Goal: Transaction & Acquisition: Book appointment/travel/reservation

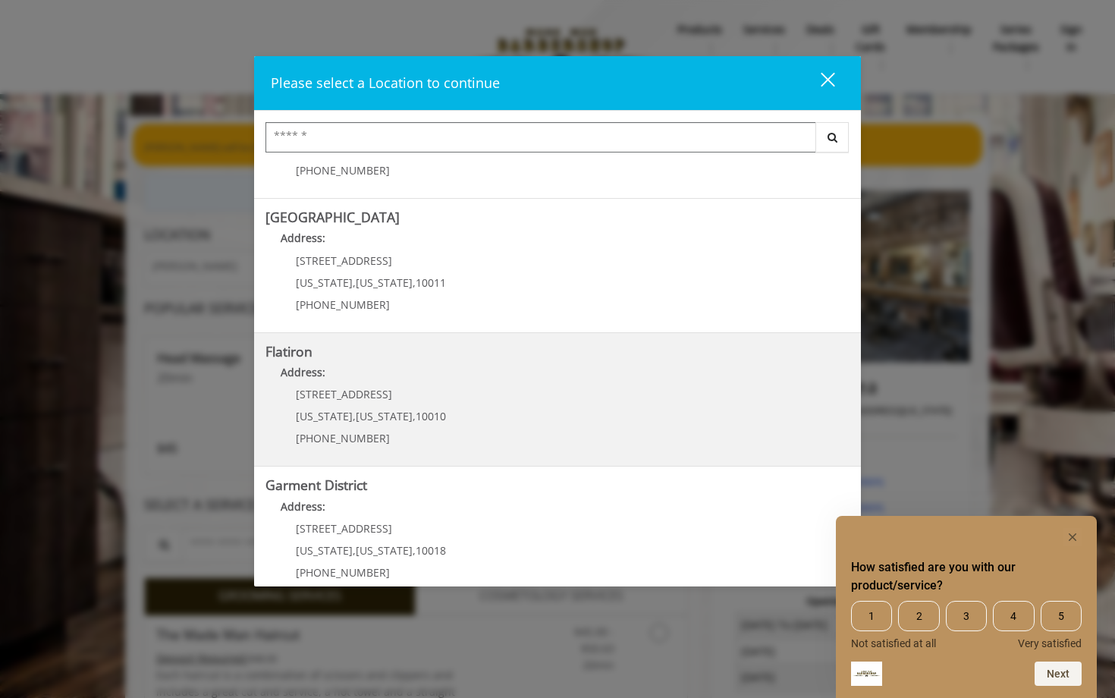
scroll to position [251, 0]
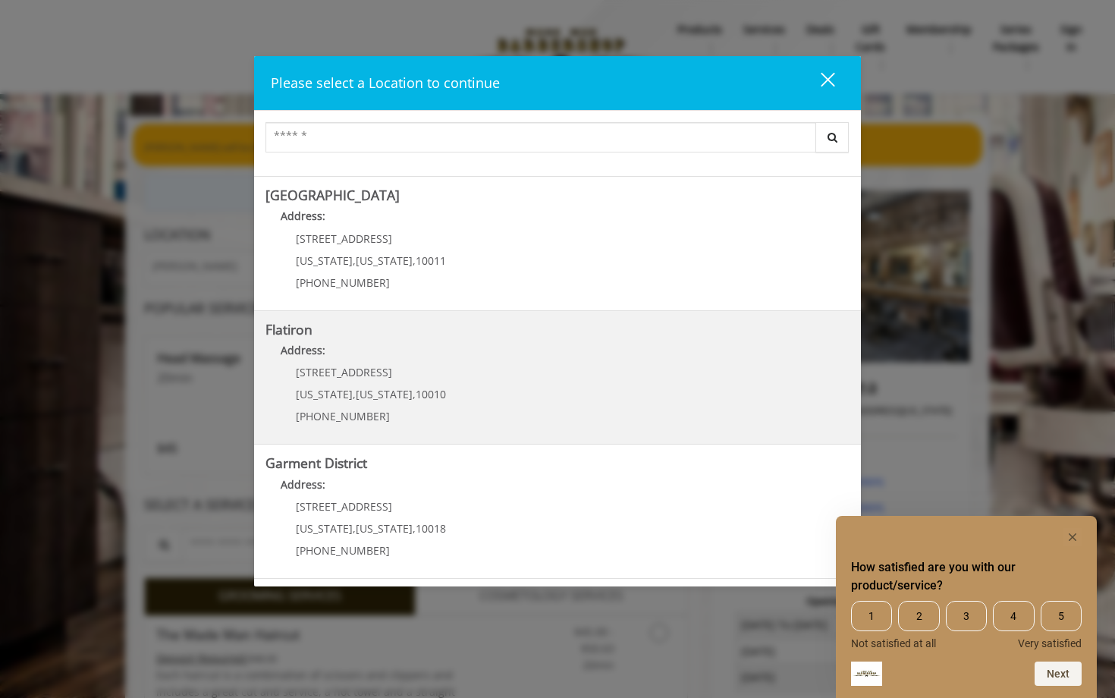
click at [432, 417] on div "10 E 23rd St New York , New York , 10010 (917) 475-1765" at bounding box center [359, 399] width 188 height 66
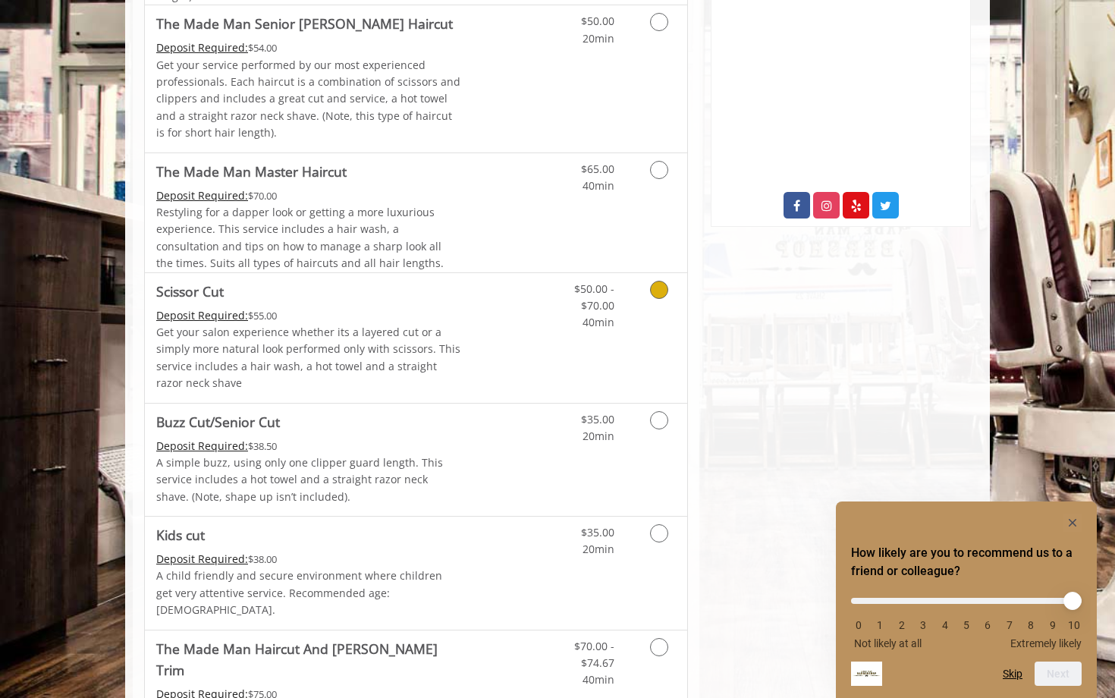
scroll to position [536, 0]
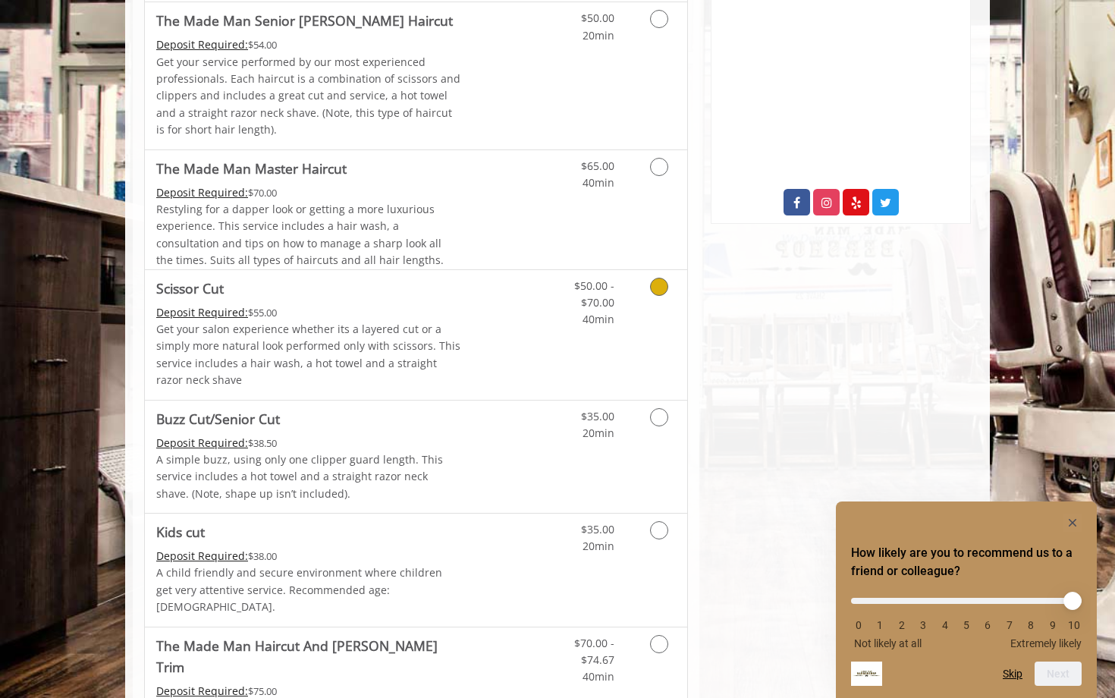
click at [316, 356] on p "Get your salon experience whether its a layered cut or a simply more natural lo…" at bounding box center [308, 355] width 305 height 68
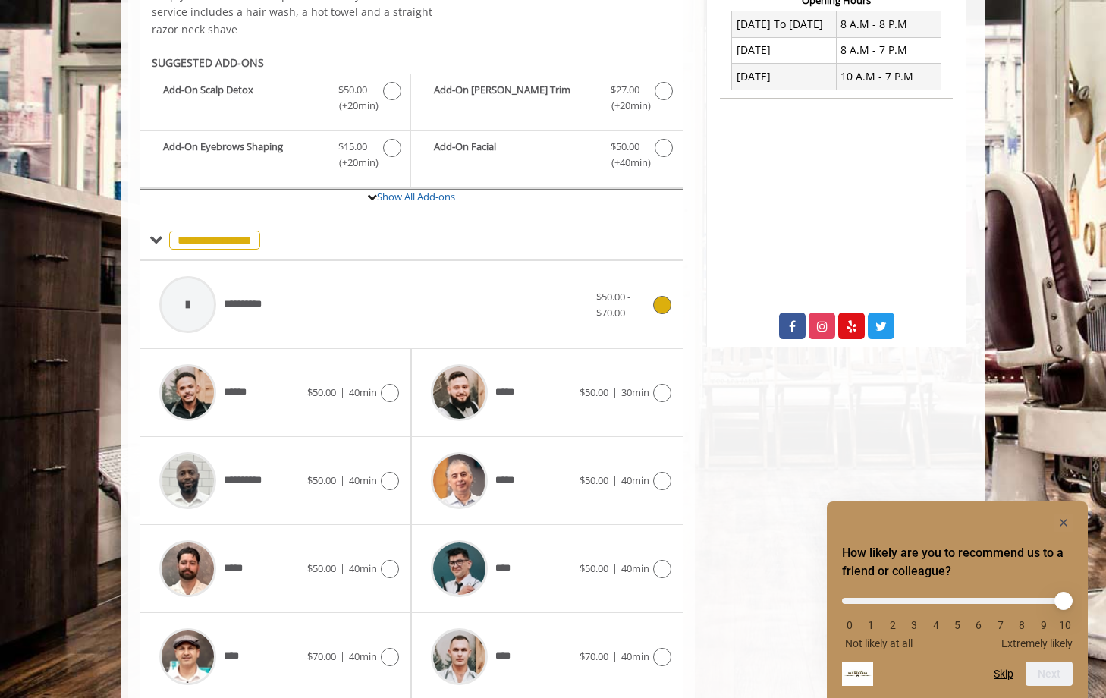
scroll to position [461, 0]
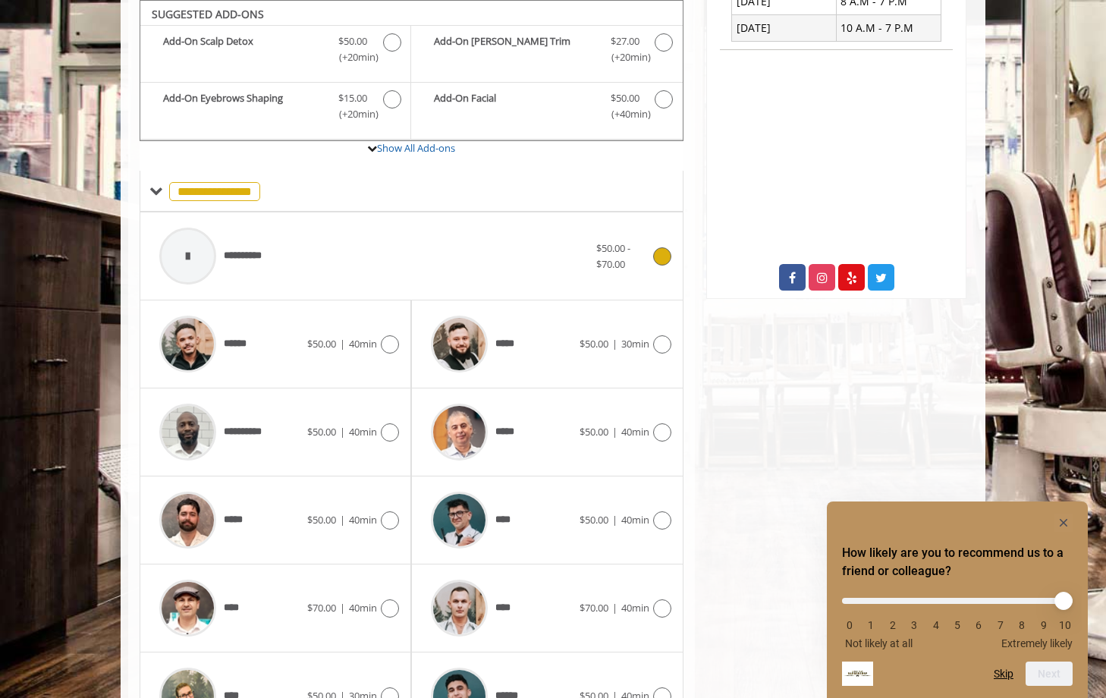
click at [358, 269] on div "**********" at bounding box center [374, 256] width 445 height 72
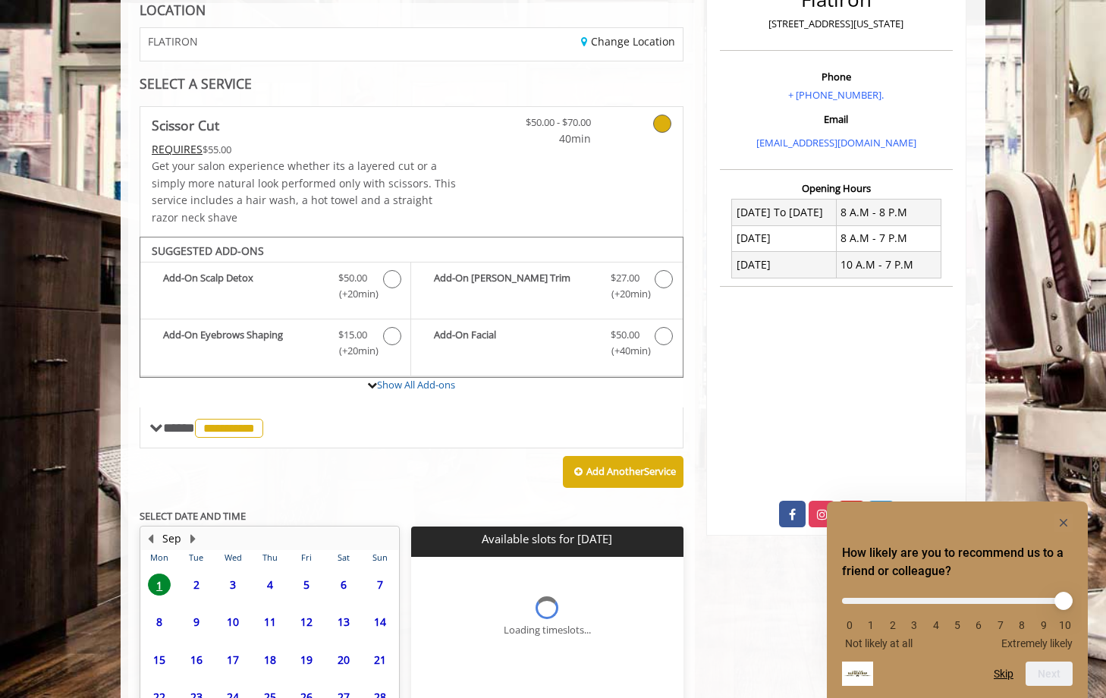
scroll to position [364, 0]
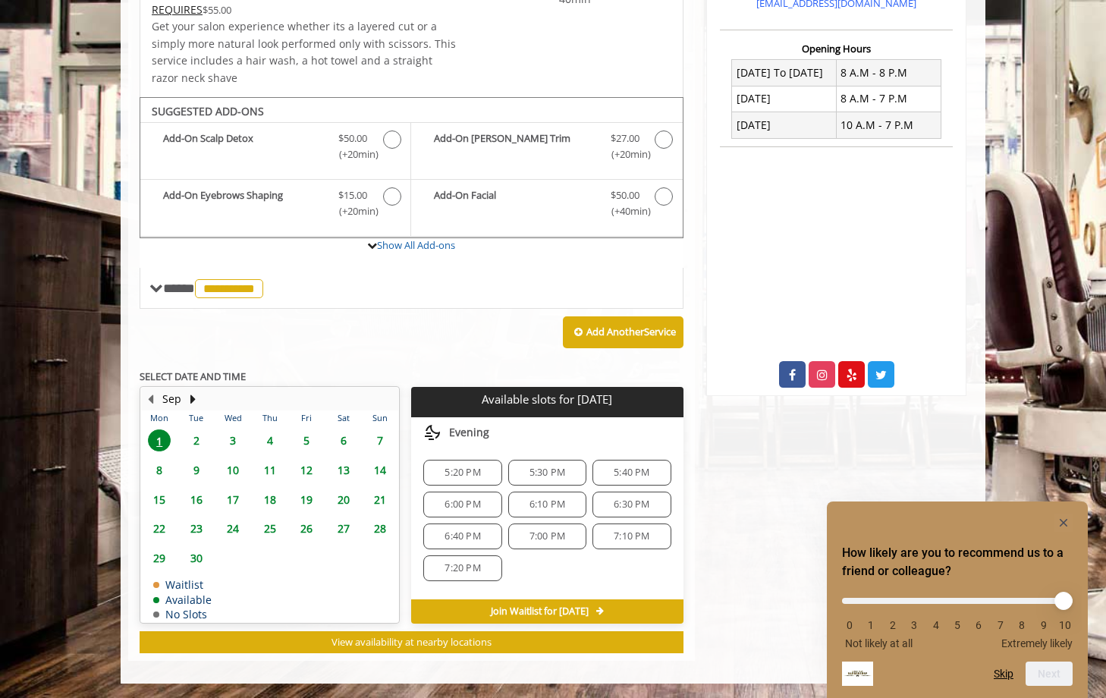
click at [198, 438] on span "2" at bounding box center [196, 440] width 23 height 22
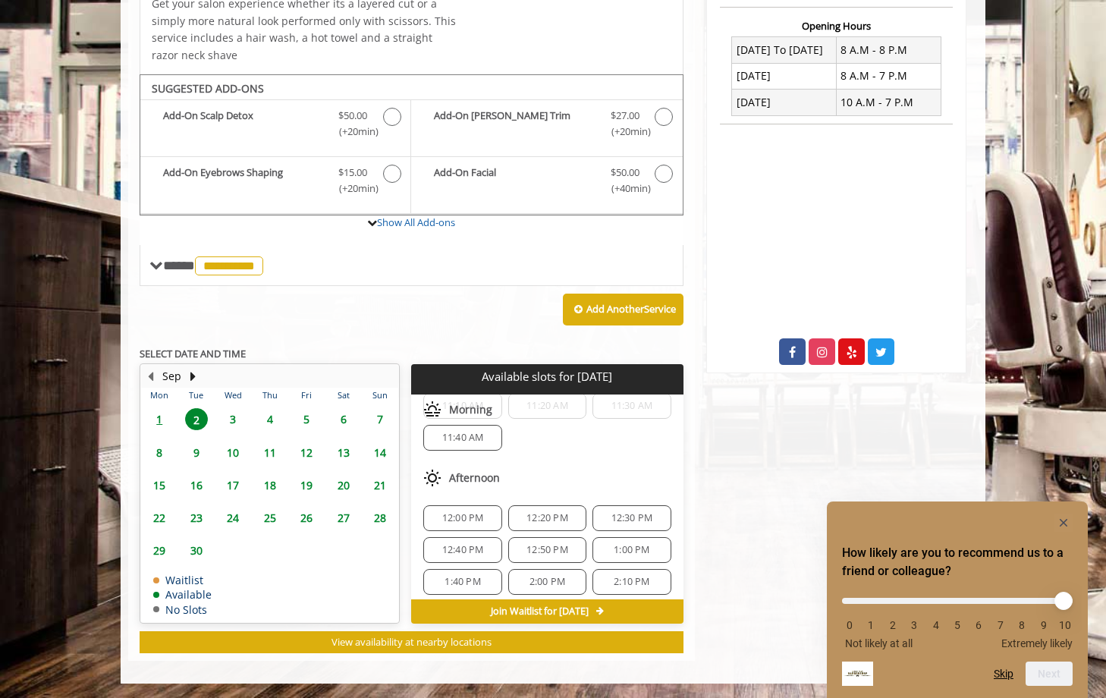
scroll to position [0, 0]
